Goal: Navigation & Orientation: Find specific page/section

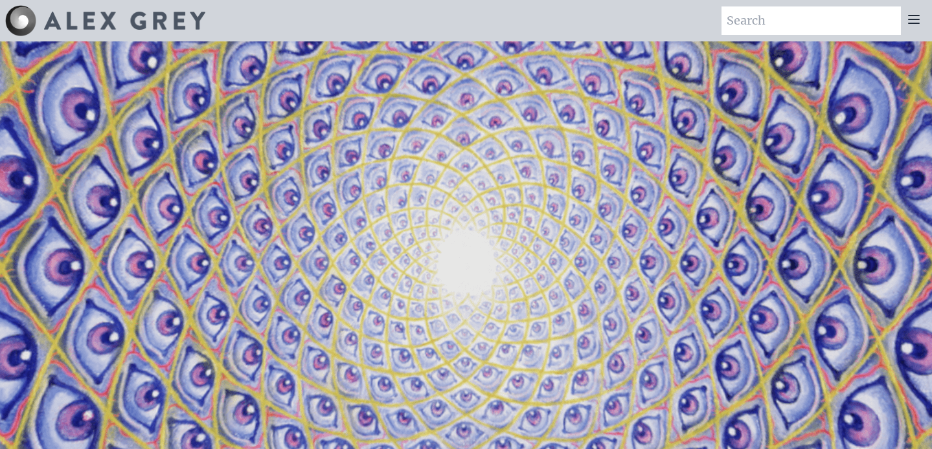
click at [916, 25] on icon at bounding box center [914, 20] width 16 height 16
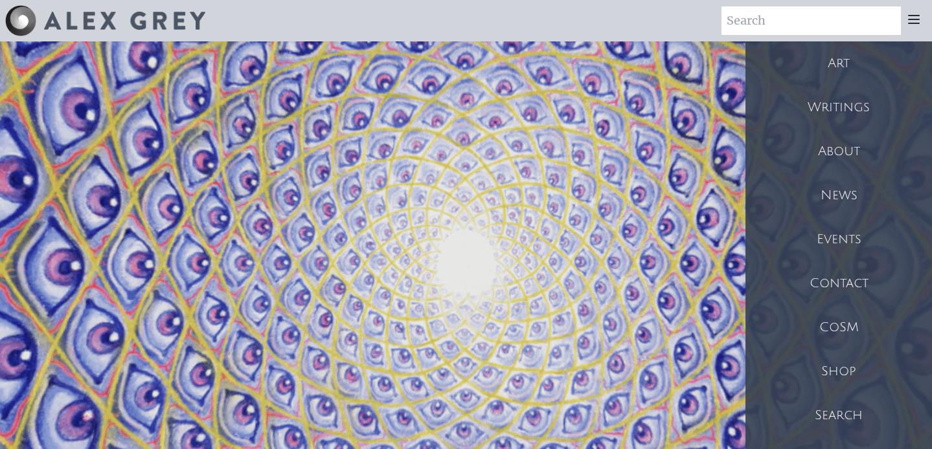
click at [823, 370] on div "Shop" at bounding box center [838, 372] width 186 height 44
